Goal: Task Accomplishment & Management: Manage account settings

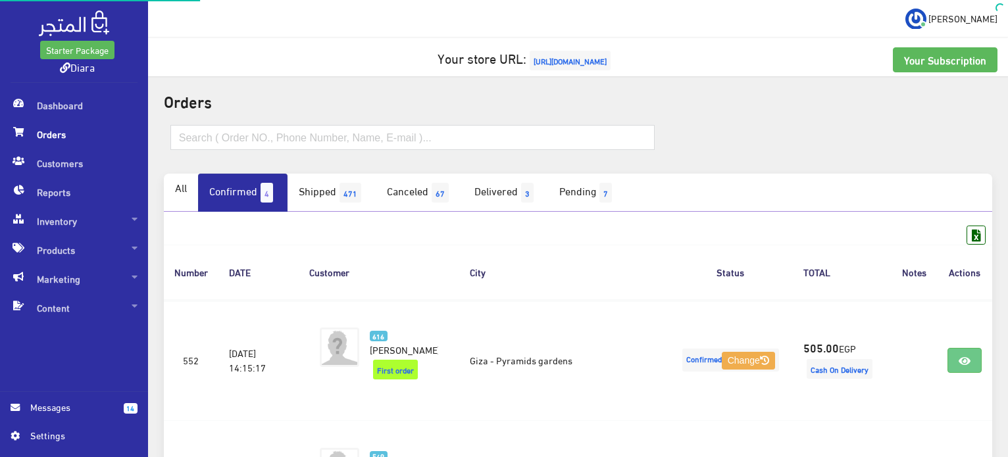
scroll to position [38, 0]
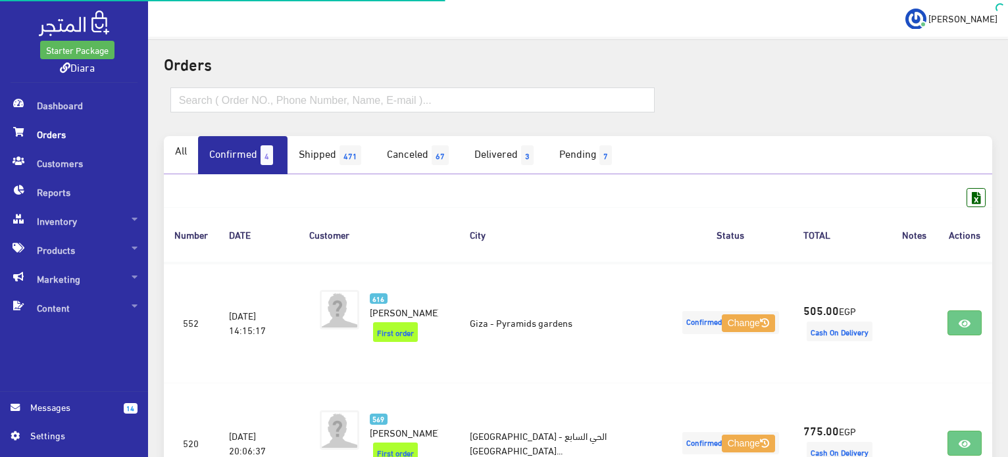
click at [236, 89] on input "text" at bounding box center [412, 100] width 484 height 25
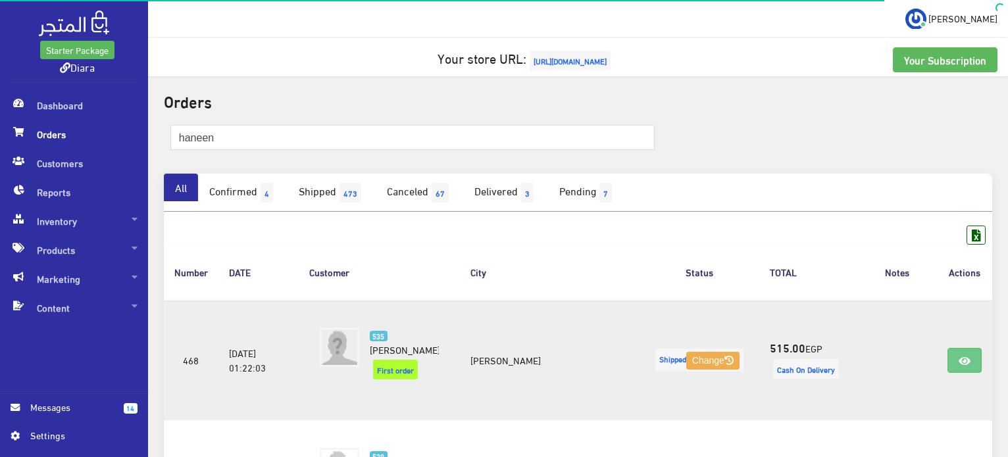
scroll to position [385, 0]
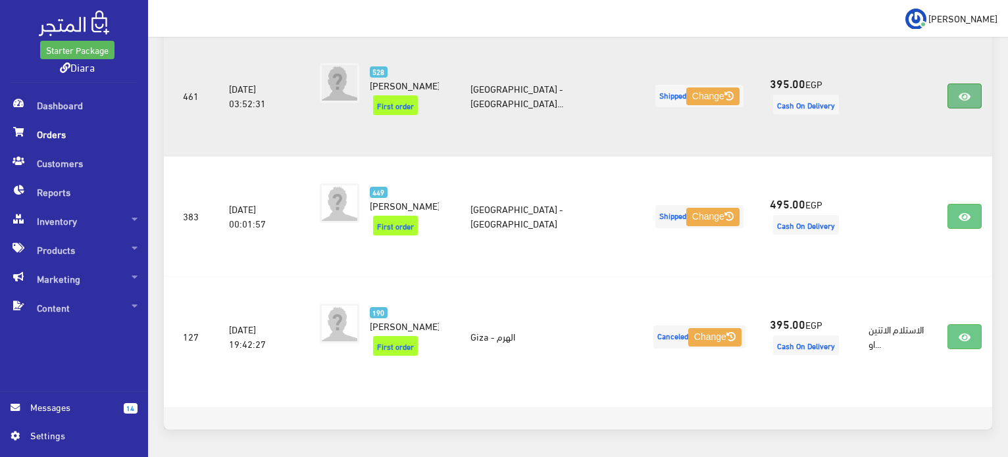
click at [971, 84] on link at bounding box center [964, 96] width 34 height 25
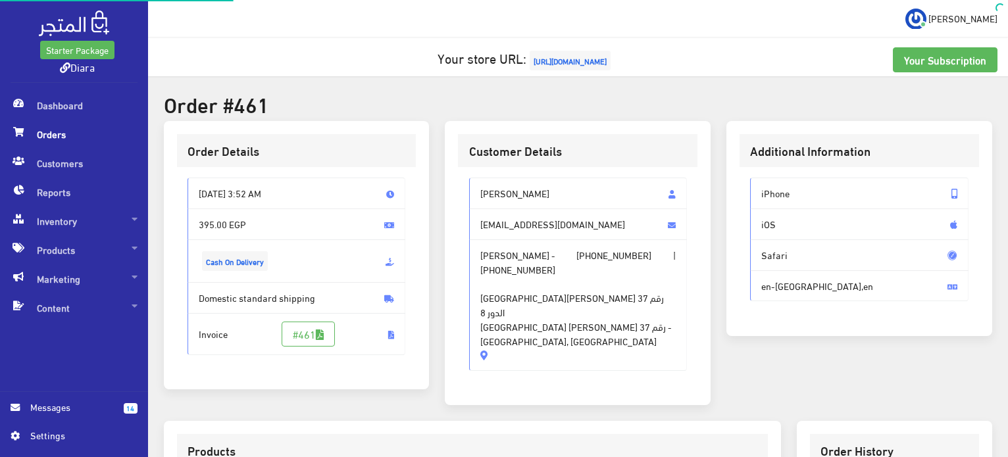
scroll to position [403, 0]
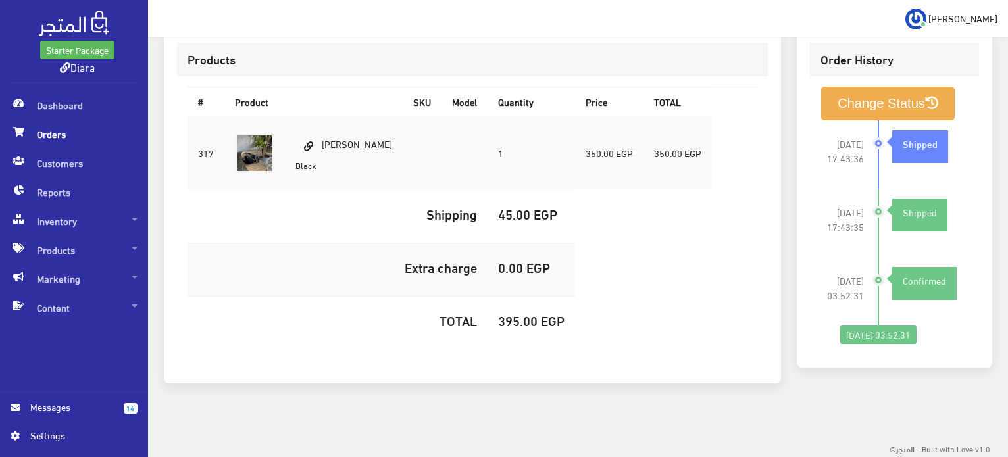
drag, startPoint x: 463, startPoint y: 373, endPoint x: 467, endPoint y: 384, distance: 11.2
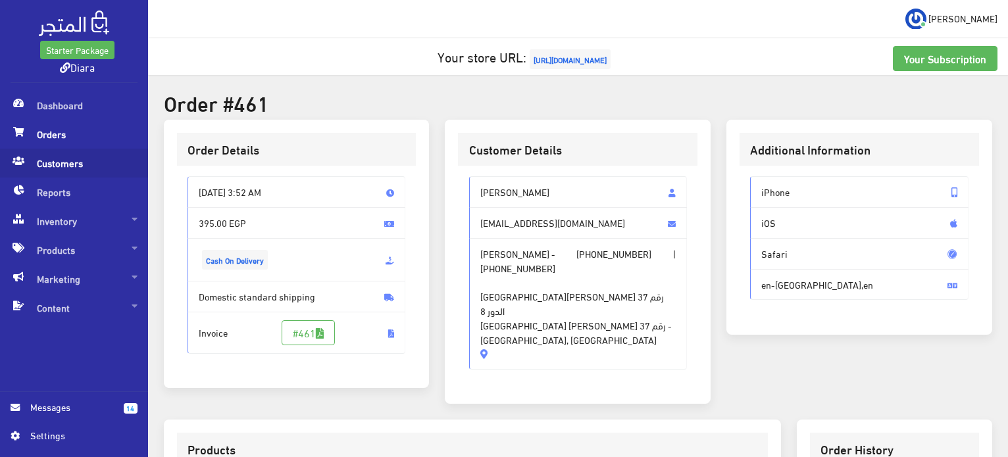
scroll to position [0, 0]
click at [74, 141] on span "Orders" at bounding box center [74, 134] width 127 height 29
click at [42, 128] on span "Orders" at bounding box center [74, 134] width 127 height 29
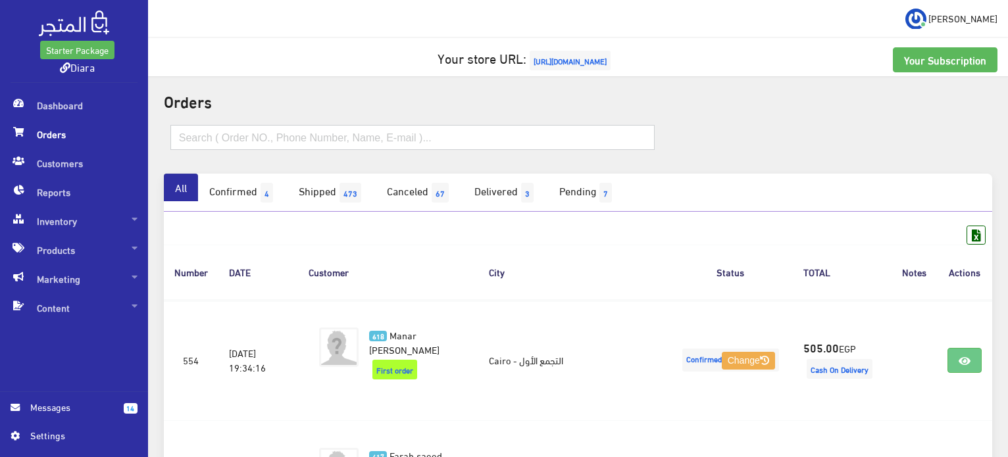
click at [198, 126] on input "text" at bounding box center [412, 137] width 484 height 25
paste input "01120263941"
type input "01120263941"
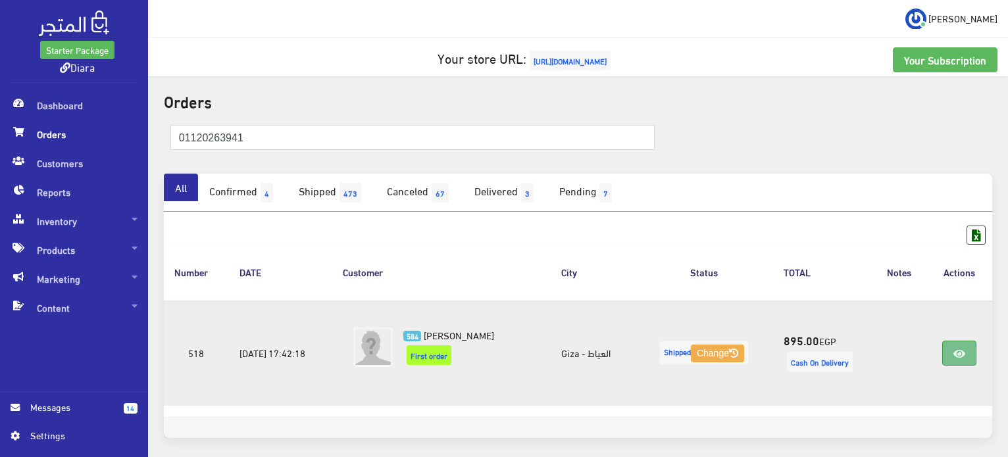
click at [950, 342] on link at bounding box center [959, 353] width 34 height 25
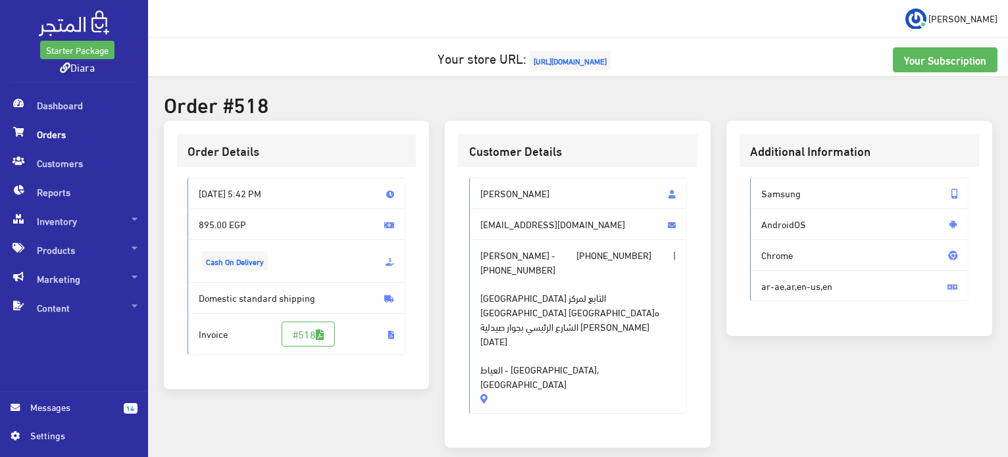
click at [522, 198] on span "Kenzy Ashraf" at bounding box center [578, 194] width 218 height 32
copy span "Kenzy Ashraf"
click at [69, 136] on span "Orders" at bounding box center [74, 134] width 127 height 29
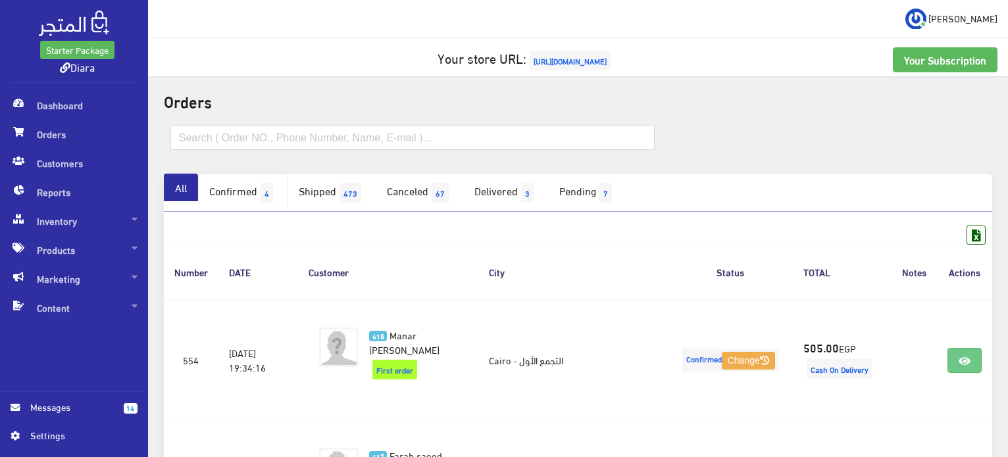
click at [240, 174] on link "Confirmed 4" at bounding box center [242, 193] width 89 height 38
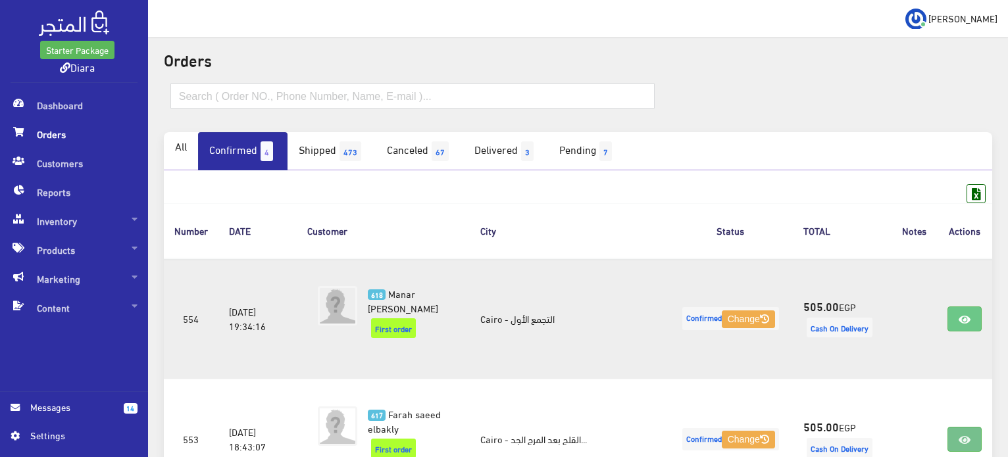
scroll to position [239, 0]
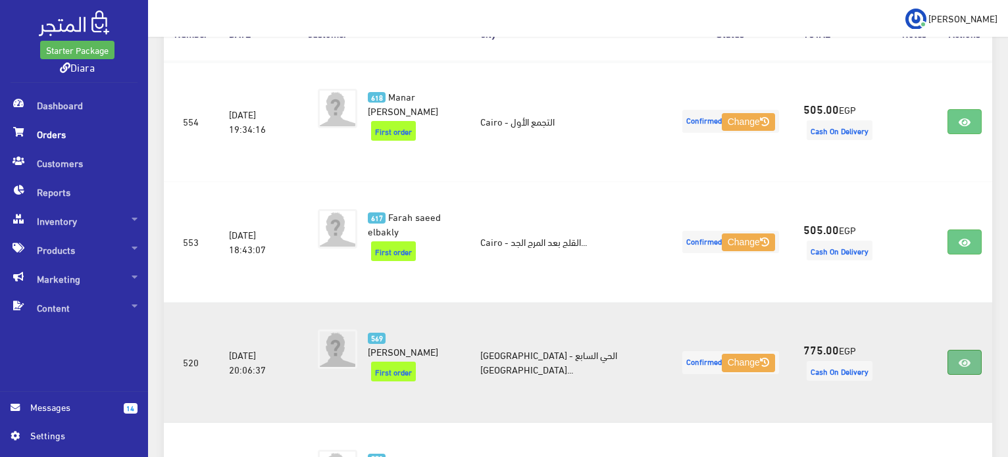
drag, startPoint x: 945, startPoint y: 332, endPoint x: 976, endPoint y: 322, distance: 32.0
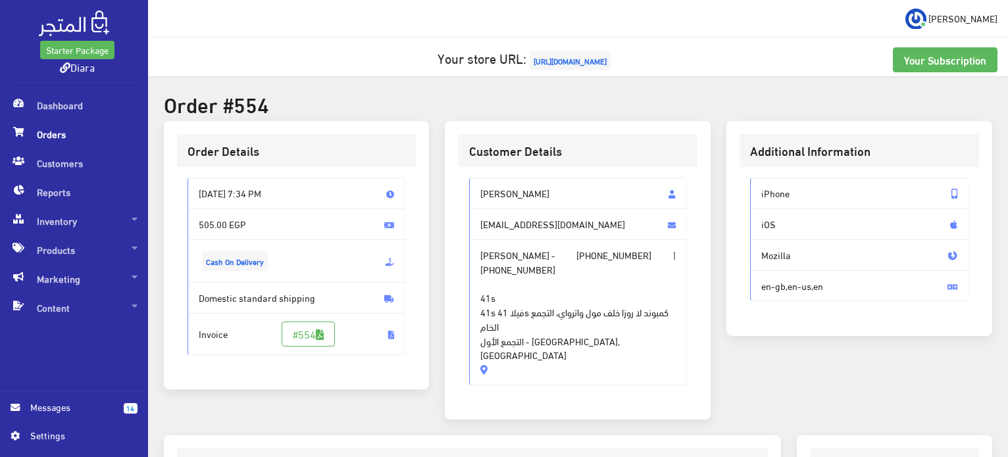
click at [548, 195] on span "[PERSON_NAME]" at bounding box center [578, 194] width 218 height 32
drag, startPoint x: 548, startPoint y: 195, endPoint x: 551, endPoint y: 345, distance: 150.0
click at [551, 345] on div "Manar khaled Khaled manargad70@gmail.com Manar khaled Khaled - +201142377331 | …" at bounding box center [578, 281] width 218 height 207
copy div "Manar khaled Khaled manargad70@gmail.com Manar khaled Khaled - +201142377331 | …"
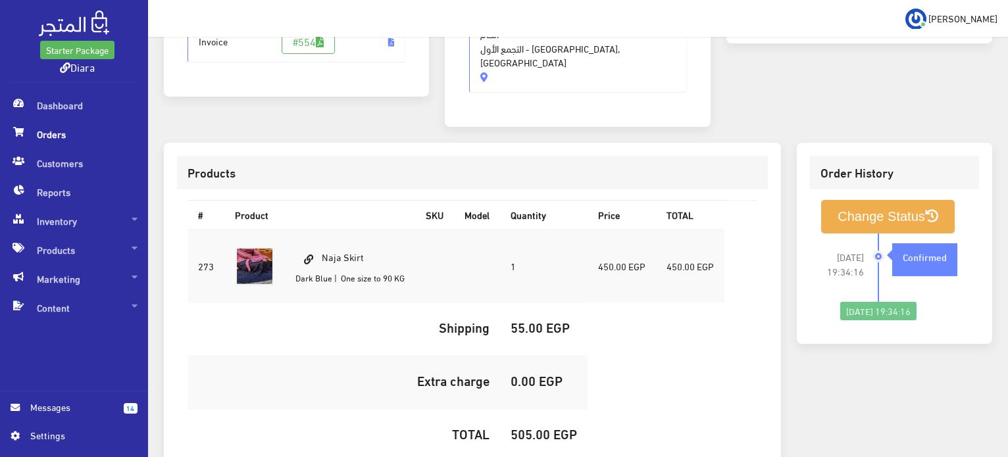
scroll to position [390, 0]
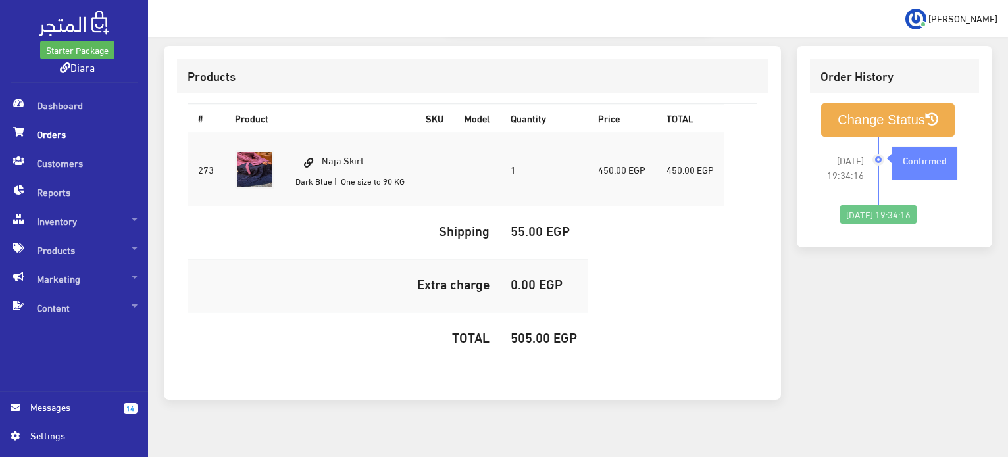
drag, startPoint x: 368, startPoint y: 141, endPoint x: 309, endPoint y: 132, distance: 59.2
click at [309, 133] on td "Naja Skirt Dark Blue | One size to 90 KG" at bounding box center [350, 170] width 130 height 74
copy td "Naja Skirt"
click at [518, 330] on h5 "505.00 EGP" at bounding box center [544, 337] width 66 height 14
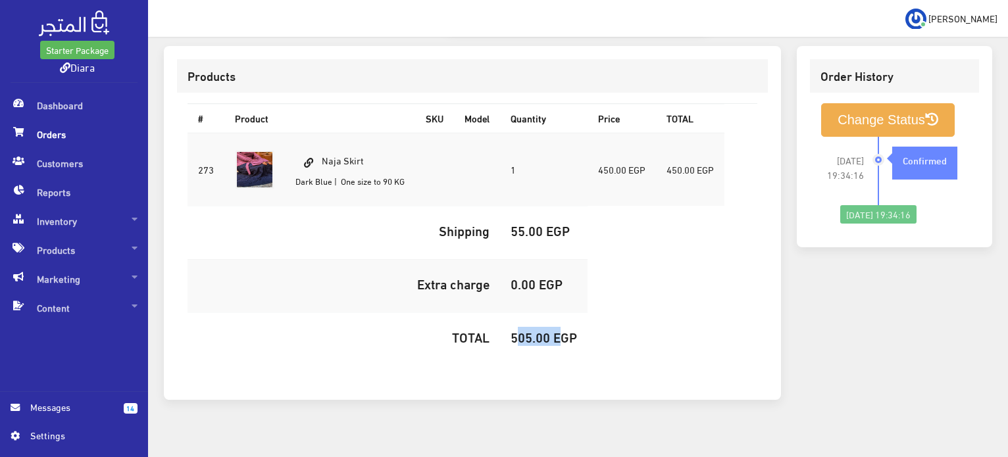
copy h5 "505.00"
click at [850, 137] on li "2025-09-13 19:34:16 Confirmed" at bounding box center [894, 171] width 148 height 68
click at [850, 104] on button "Change Status" at bounding box center [888, 120] width 134 height 34
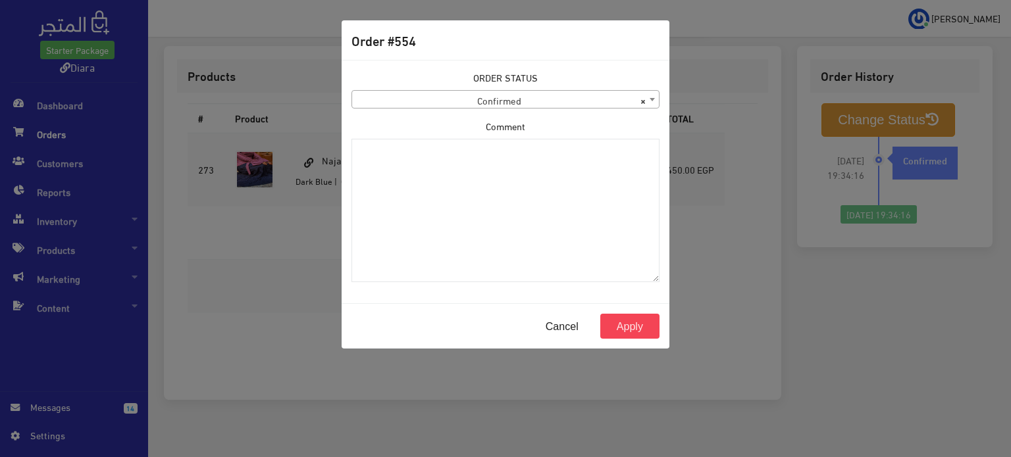
click at [568, 95] on span "× Confirmed" at bounding box center [505, 100] width 307 height 18
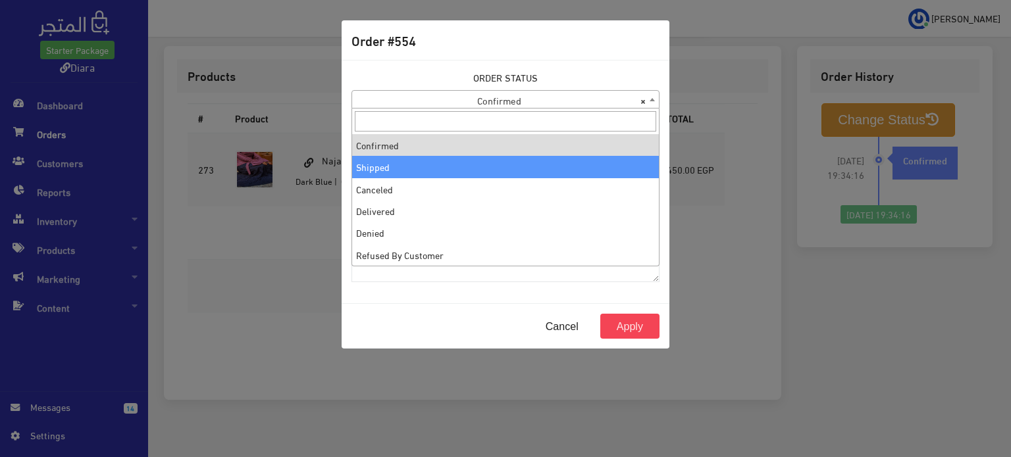
select select "2"
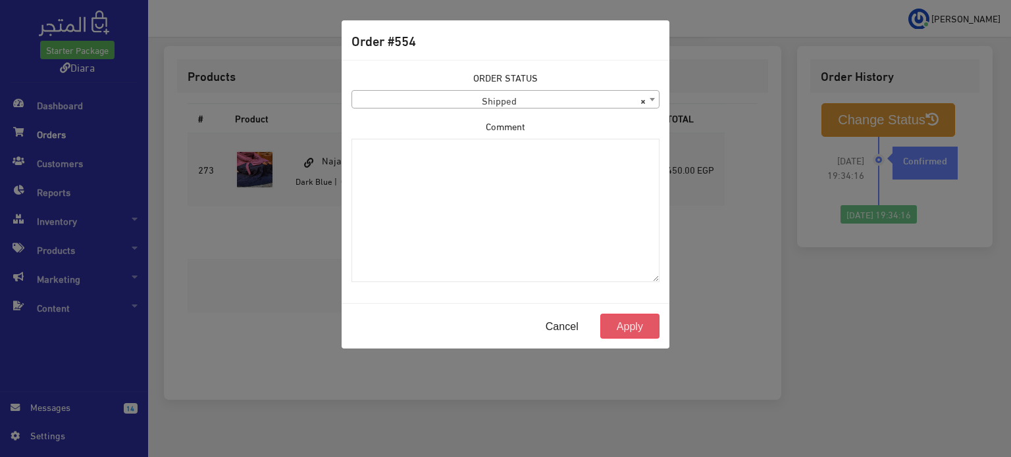
click at [637, 320] on button "Apply" at bounding box center [629, 326] width 59 height 25
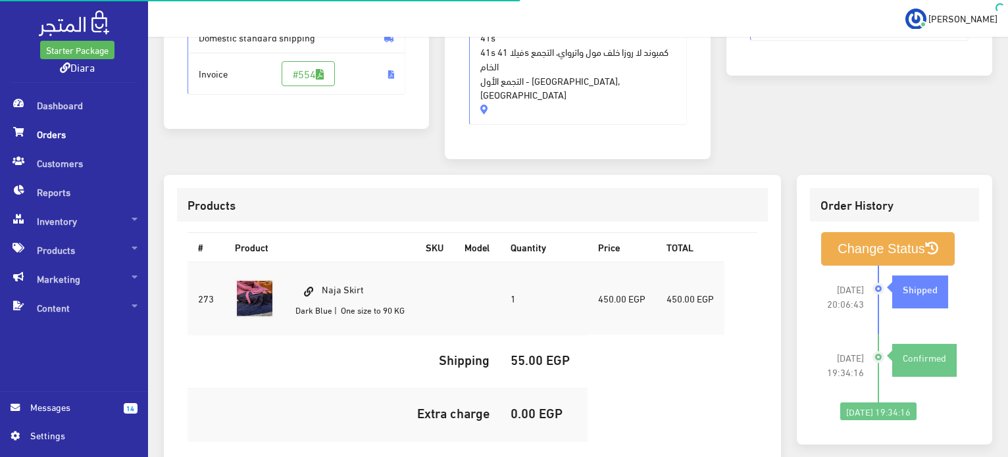
scroll to position [390, 0]
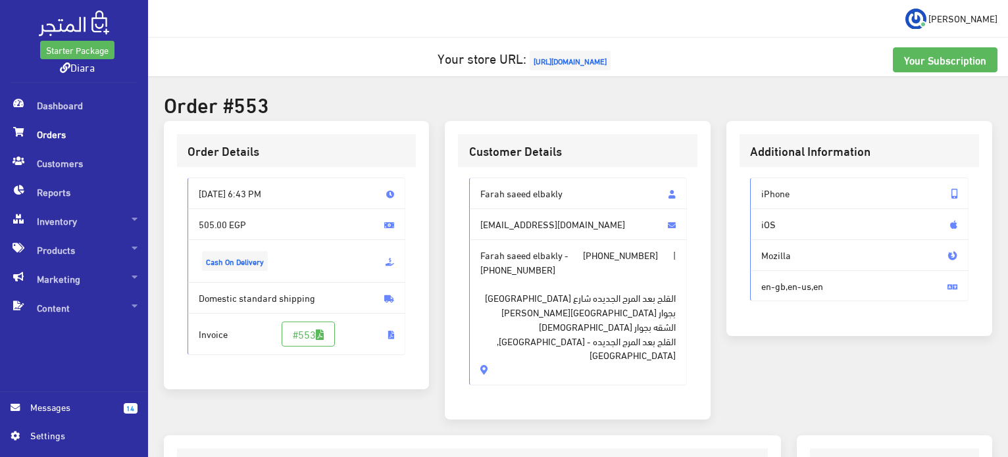
drag, startPoint x: 572, startPoint y: 194, endPoint x: 480, endPoint y: 186, distance: 93.1
click at [480, 186] on span "Farah saeed elbakly" at bounding box center [578, 194] width 218 height 32
copy span "Farah saeed elbakly"
click at [497, 188] on span "Farah saeed elbakly" at bounding box center [578, 194] width 218 height 32
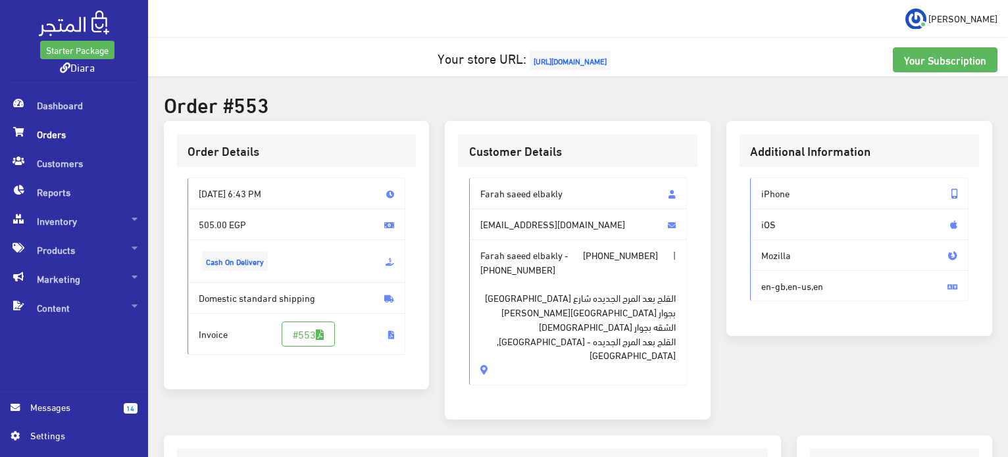
drag, startPoint x: 497, startPoint y: 188, endPoint x: 507, endPoint y: 339, distance: 151.0
click at [507, 339] on div "Farah saeed elbakly farahelbakaly@icloud.com Farah saeed elbakly - +20101286173…" at bounding box center [578, 281] width 218 height 207
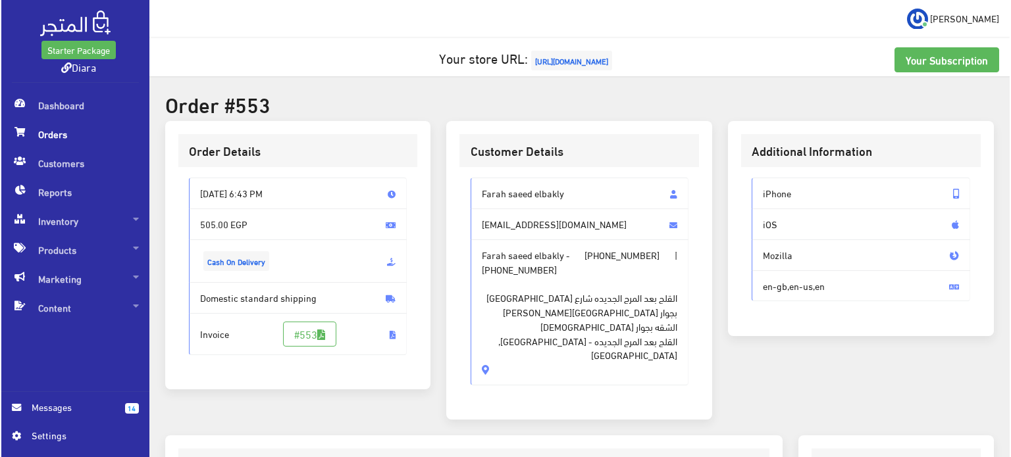
scroll to position [390, 0]
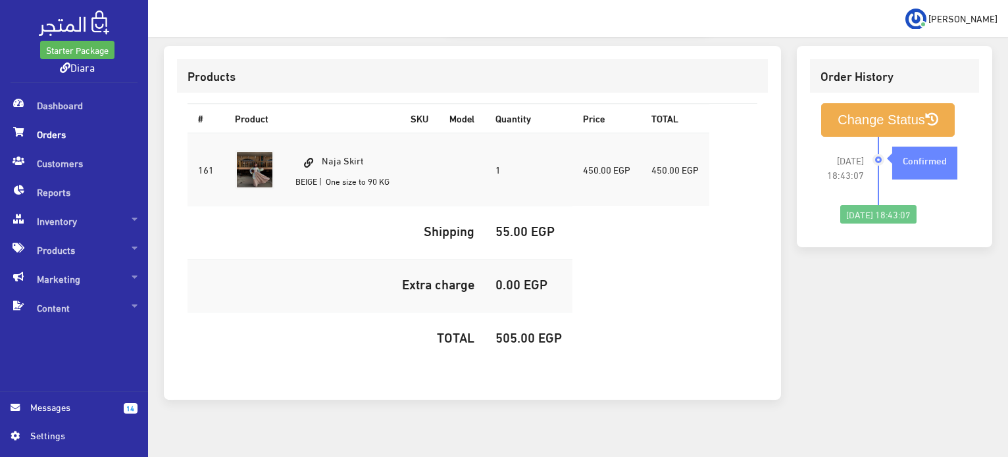
drag, startPoint x: 382, startPoint y: 147, endPoint x: 318, endPoint y: 132, distance: 64.8
click at [318, 133] on td "Naja Skirt BEIGE | One size to 90 KG" at bounding box center [342, 170] width 115 height 74
copy td "Naja Skirt"
click at [509, 330] on h5 "505.00 EGP" at bounding box center [528, 337] width 66 height 14
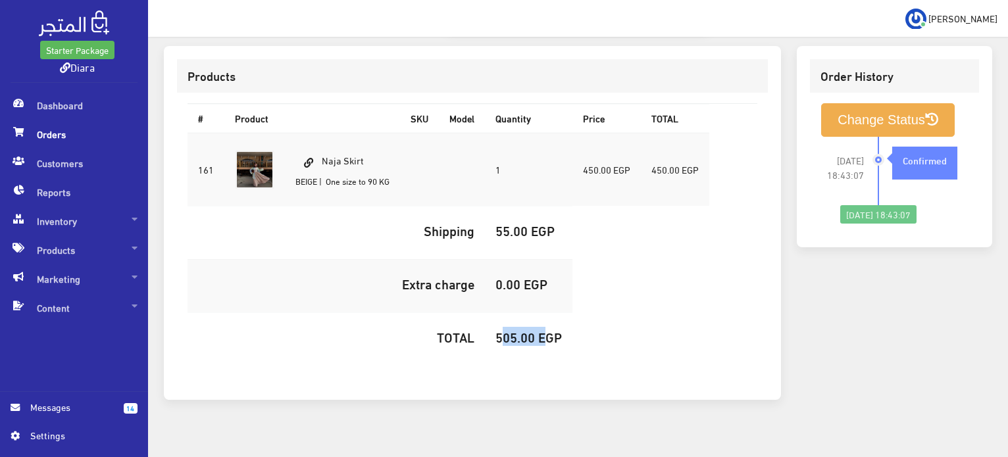
copy h5 "505.00"
click at [847, 115] on button "Change Status" at bounding box center [888, 120] width 134 height 34
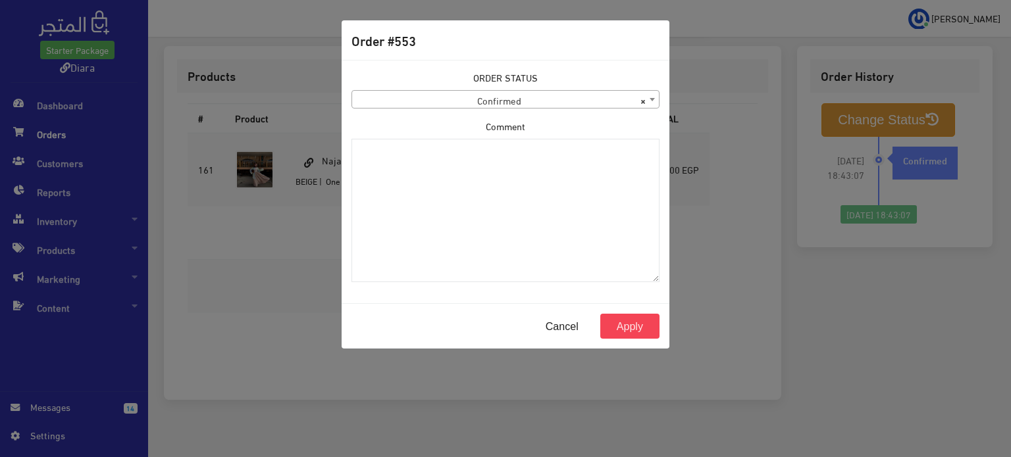
click at [501, 102] on span "× Confirmed" at bounding box center [505, 100] width 307 height 18
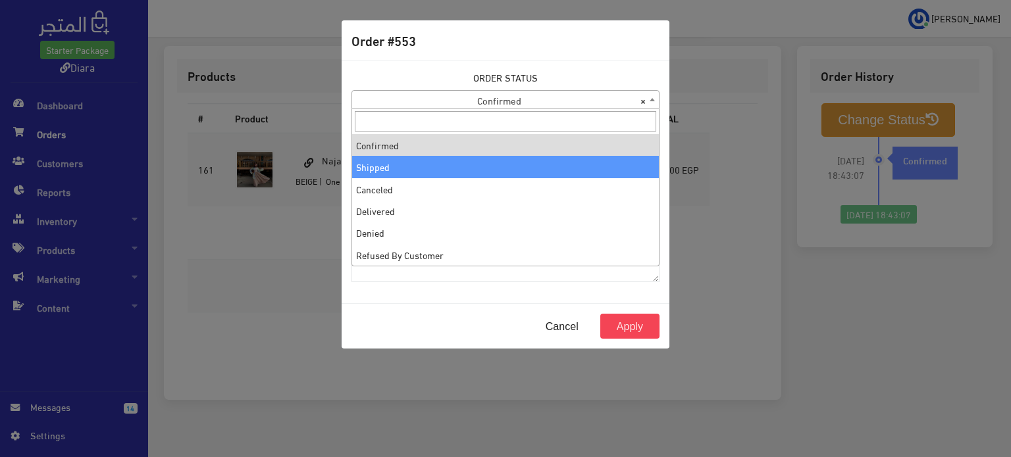
select select "2"
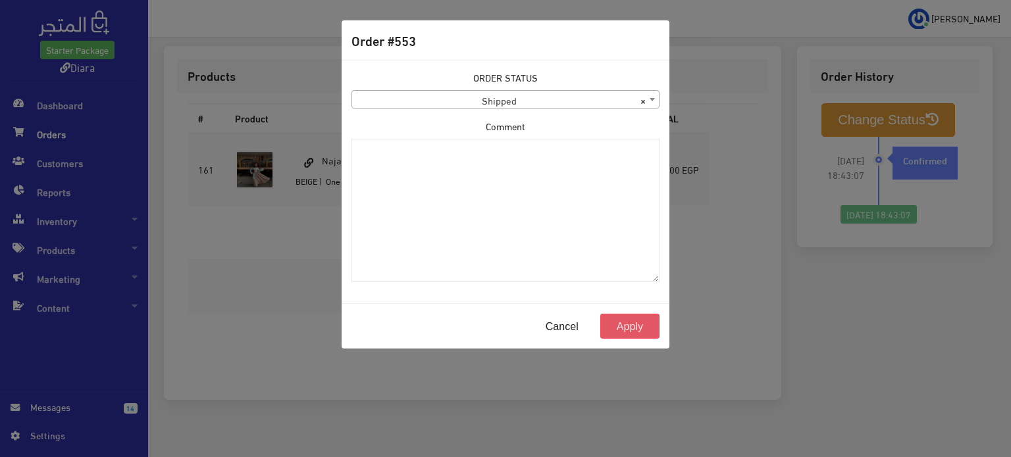
click at [645, 329] on button "Apply" at bounding box center [629, 326] width 59 height 25
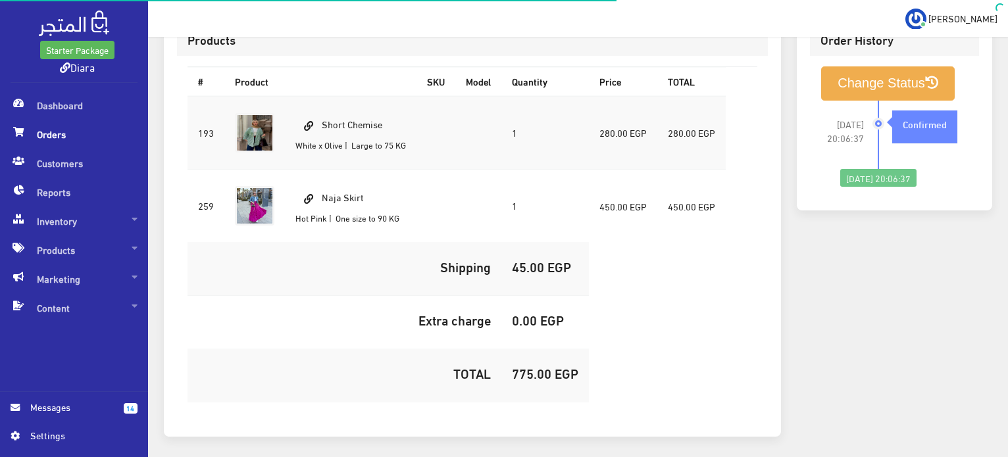
scroll to position [445, 0]
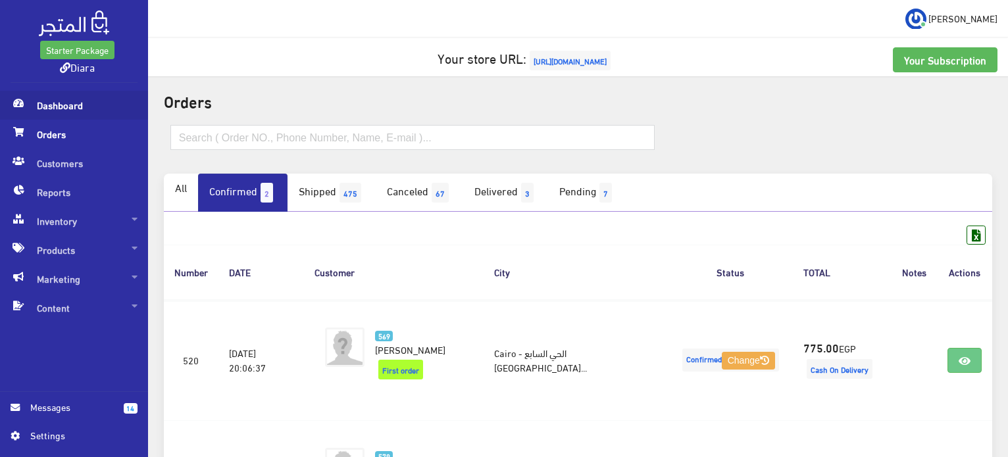
click at [79, 114] on span "Dashboard" at bounding box center [74, 105] width 127 height 29
